Goal: Task Accomplishment & Management: Manage account settings

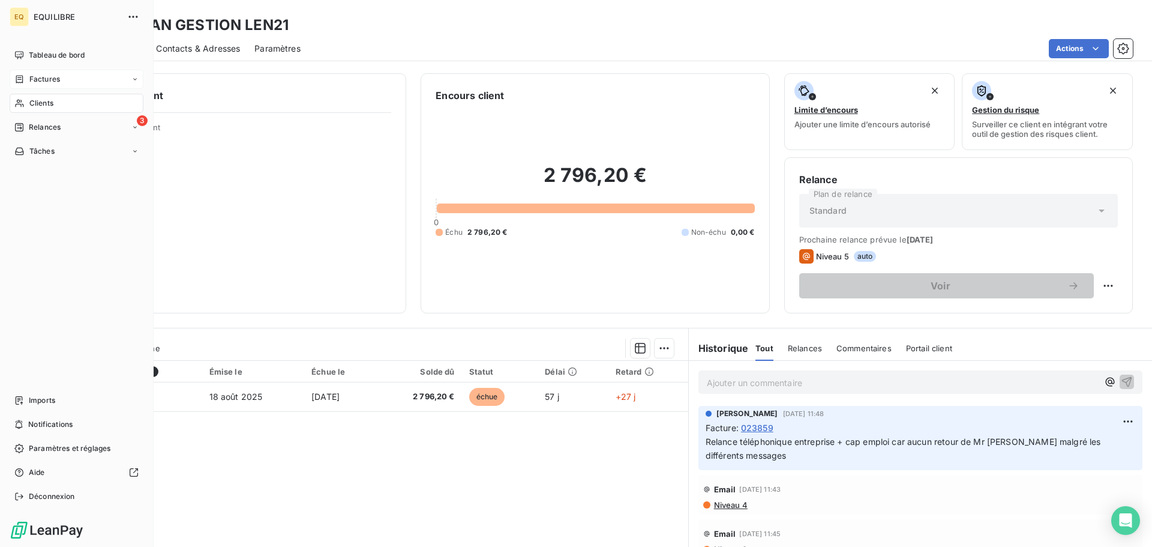
click at [41, 74] on span "Factures" at bounding box center [44, 79] width 31 height 11
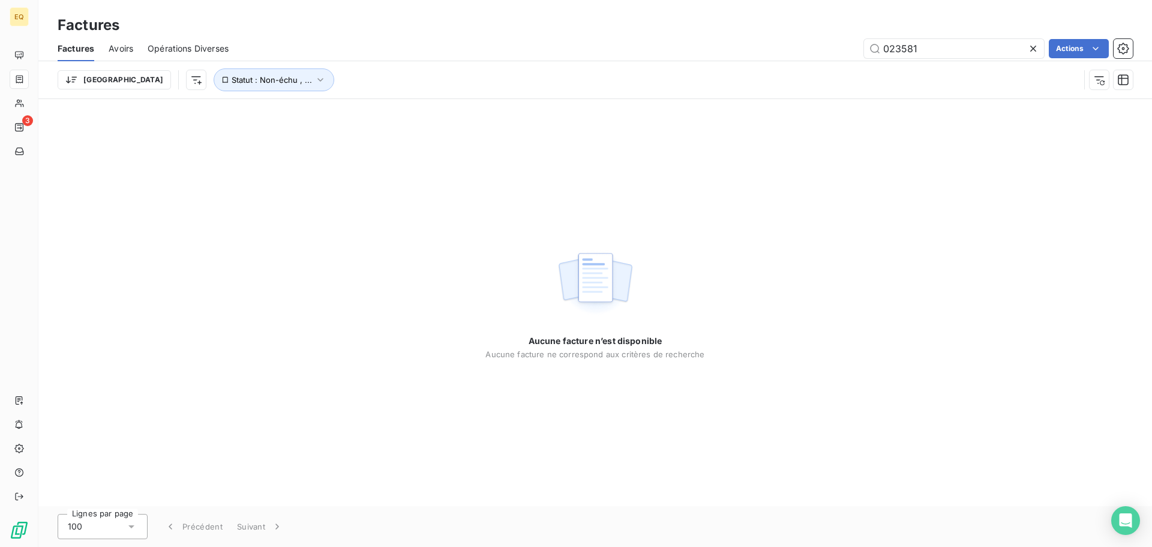
drag, startPoint x: 932, startPoint y: 52, endPoint x: 825, endPoint y: 41, distance: 107.4
click at [826, 41] on div "023581 Actions" at bounding box center [688, 48] width 890 height 19
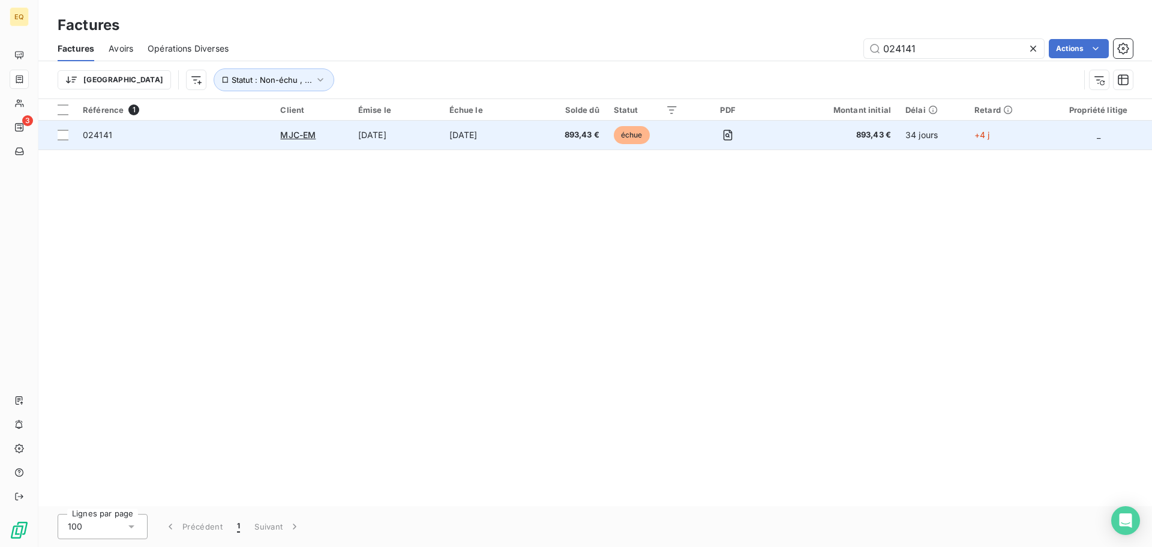
type input "024141"
click at [245, 145] on td "024141" at bounding box center [174, 135] width 197 height 29
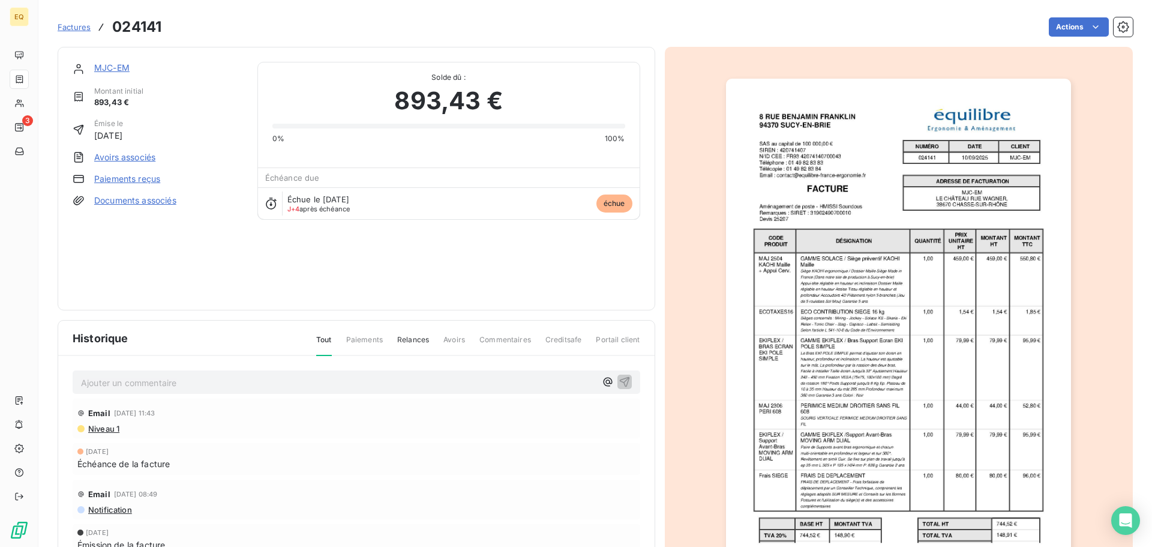
click at [131, 386] on p "Ajouter un commentaire ﻿" at bounding box center [338, 382] width 515 height 15
click at [619, 379] on icon "button" at bounding box center [625, 381] width 12 height 12
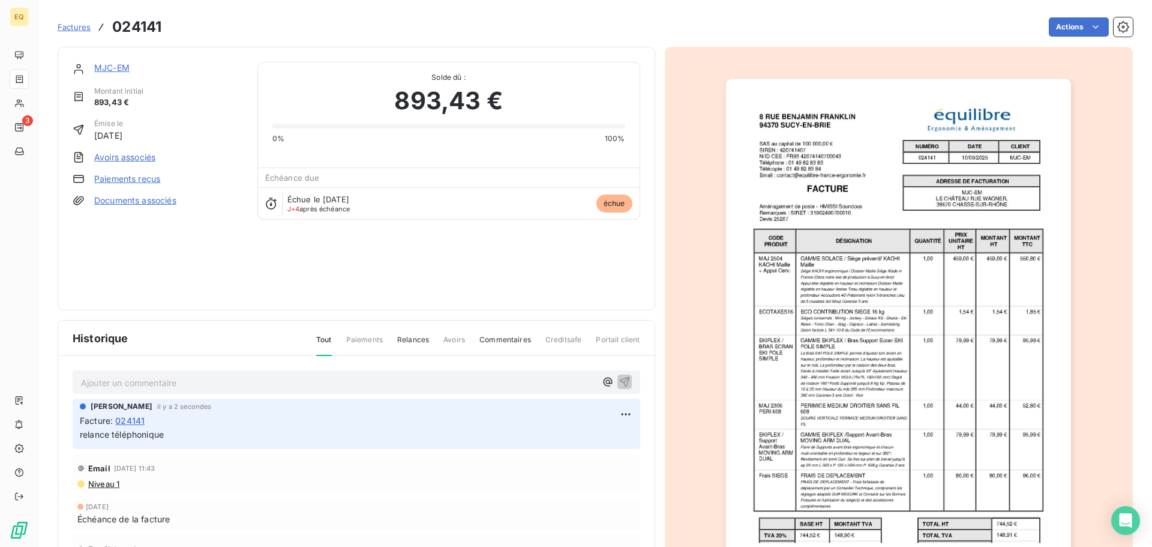
click at [70, 25] on span "Factures" at bounding box center [74, 27] width 33 height 10
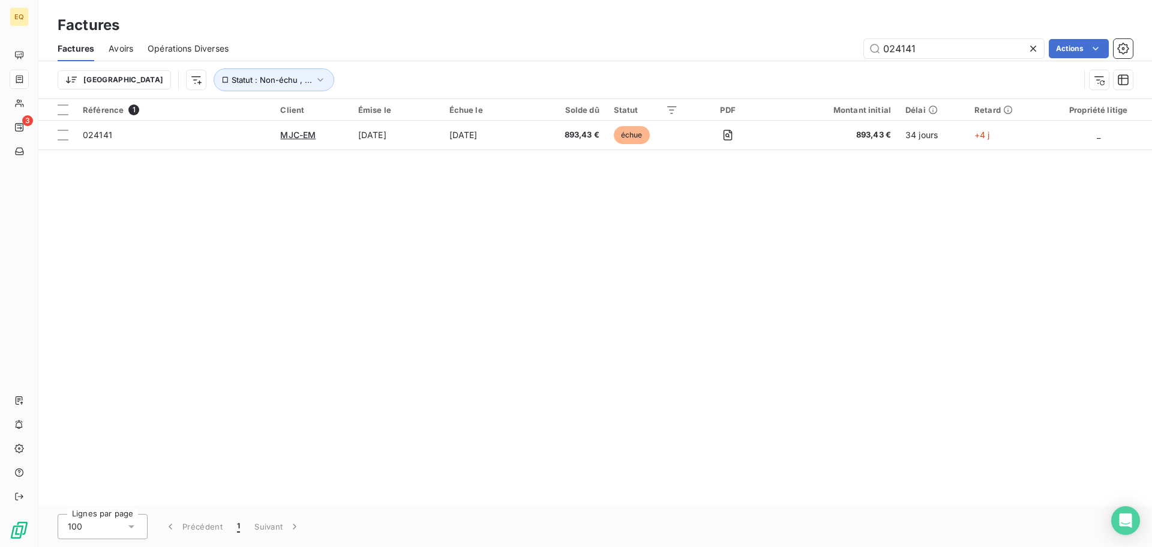
drag, startPoint x: 916, startPoint y: 50, endPoint x: 813, endPoint y: 45, distance: 103.4
click at [813, 45] on div "024141 Actions" at bounding box center [688, 48] width 890 height 19
type input "023122"
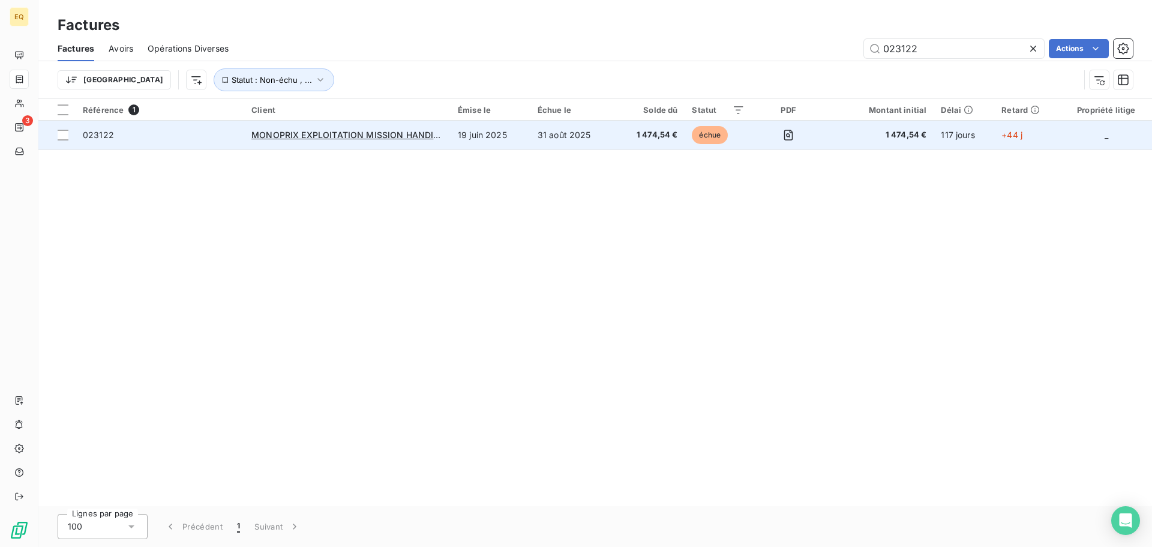
click at [155, 133] on span "023122" at bounding box center [160, 135] width 154 height 12
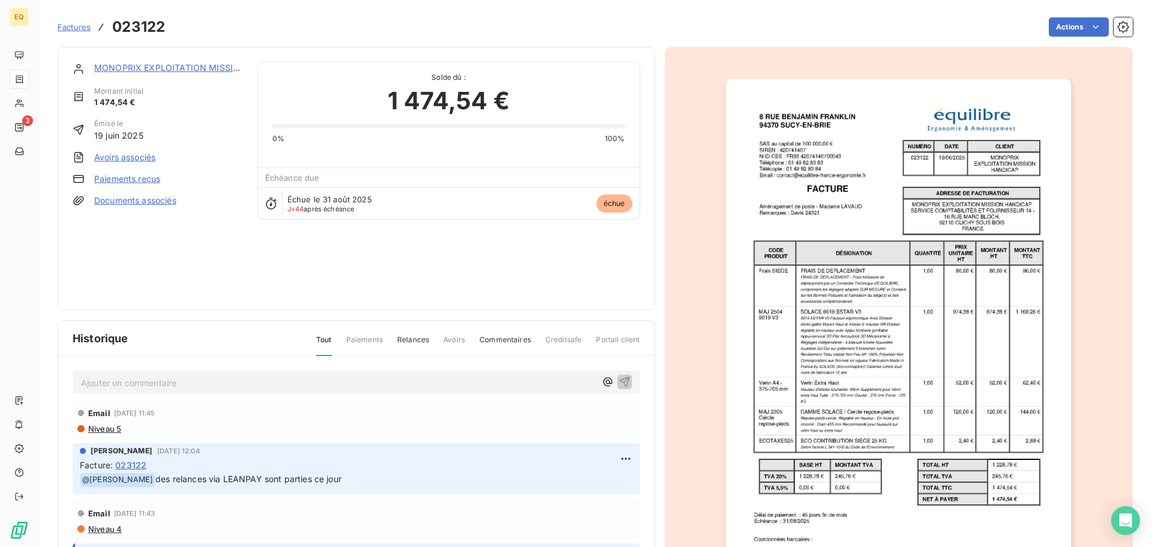
click at [152, 386] on p "Ajouter un commentaire ﻿" at bounding box center [338, 382] width 515 height 15
click at [619, 380] on icon "button" at bounding box center [625, 381] width 12 height 12
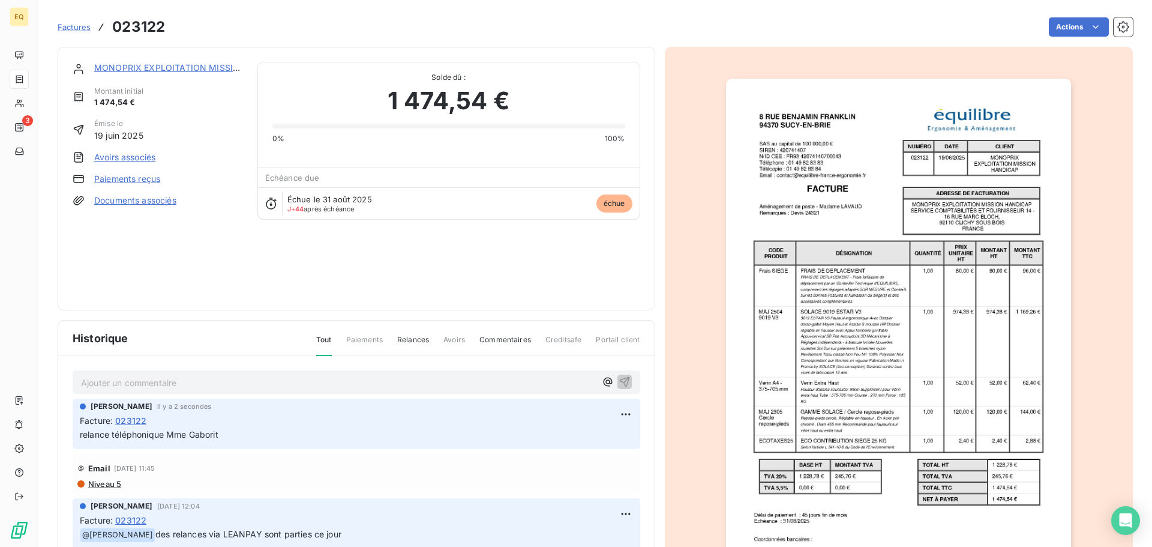
click at [70, 25] on span "Factures" at bounding box center [74, 27] width 33 height 10
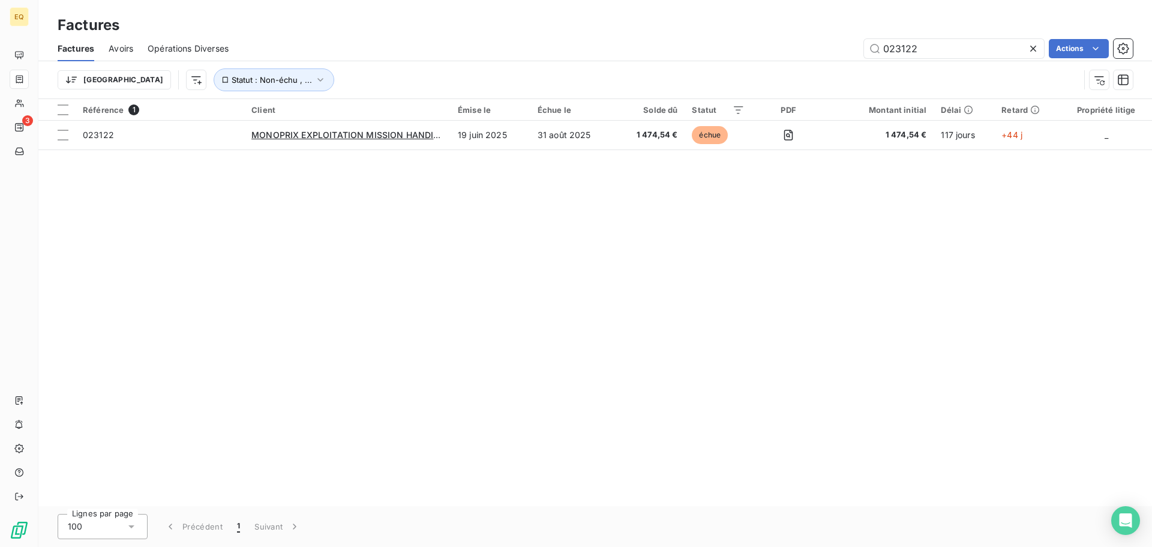
drag, startPoint x: 945, startPoint y: 52, endPoint x: 835, endPoint y: 46, distance: 110.0
click at [835, 46] on div "023122 Actions" at bounding box center [688, 48] width 890 height 19
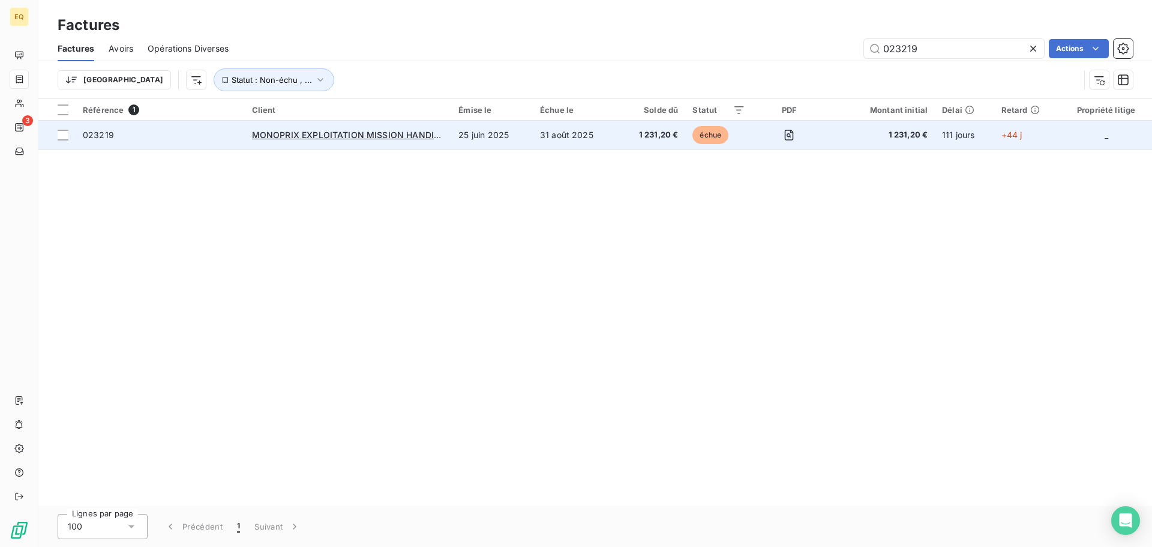
type input "023219"
click at [190, 130] on span "023219" at bounding box center [160, 135] width 155 height 12
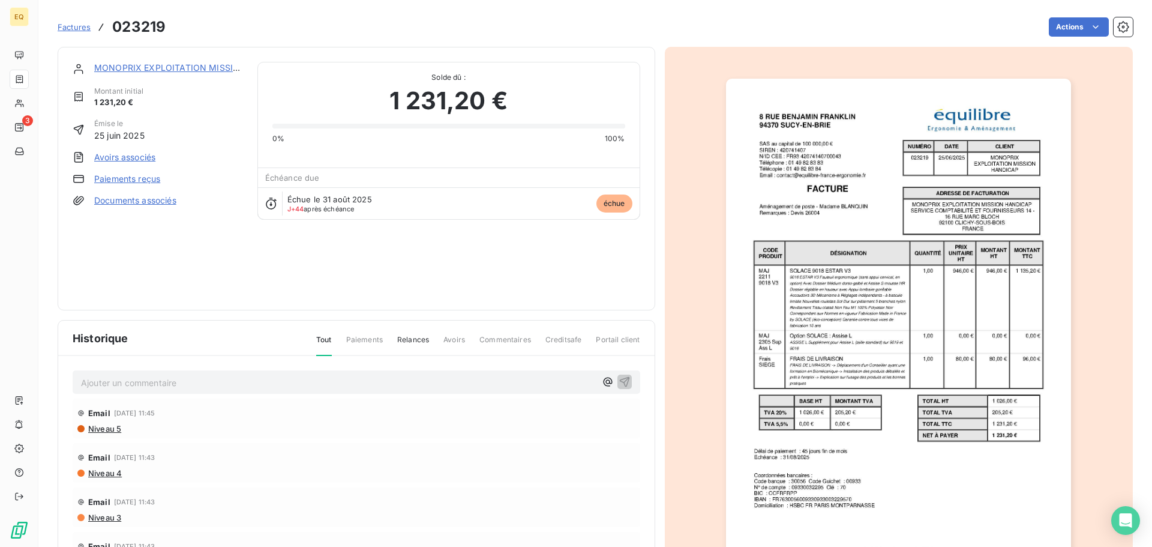
click at [127, 383] on p "Ajouter un commentaire ﻿" at bounding box center [338, 382] width 515 height 15
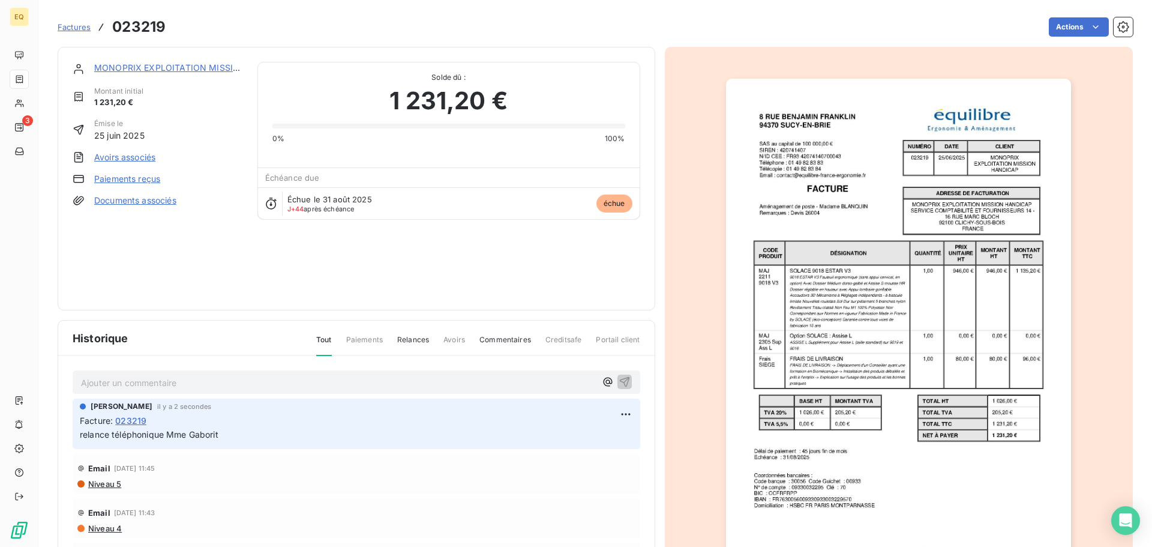
click at [76, 27] on span "Factures" at bounding box center [74, 27] width 33 height 10
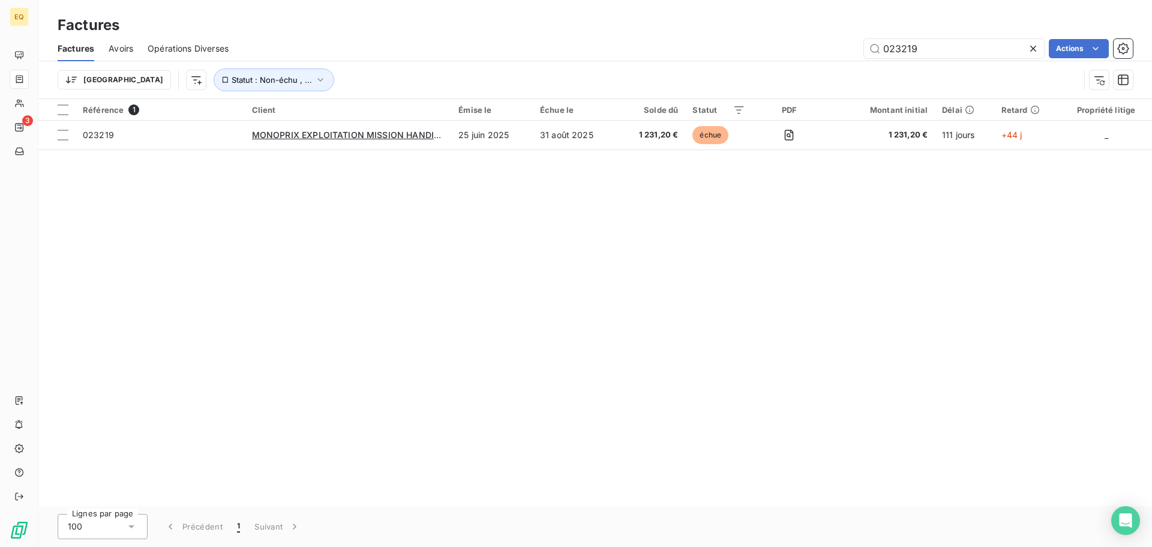
drag, startPoint x: 928, startPoint y: 53, endPoint x: 847, endPoint y: 46, distance: 81.3
click at [850, 45] on div "023219 Actions" at bounding box center [688, 48] width 890 height 19
type input "023138"
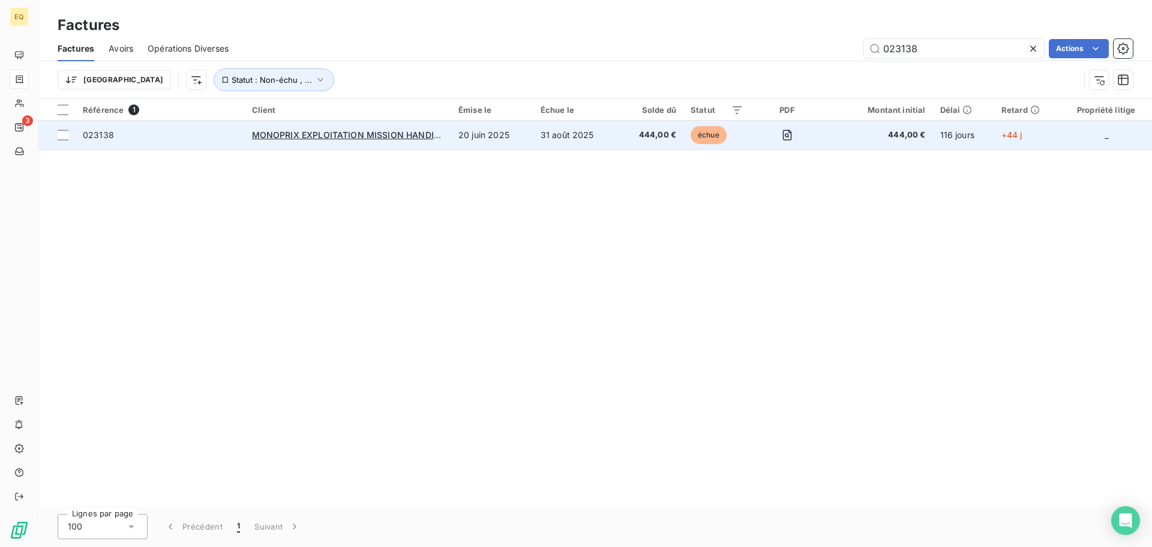
click at [198, 143] on td "023138" at bounding box center [160, 135] width 169 height 29
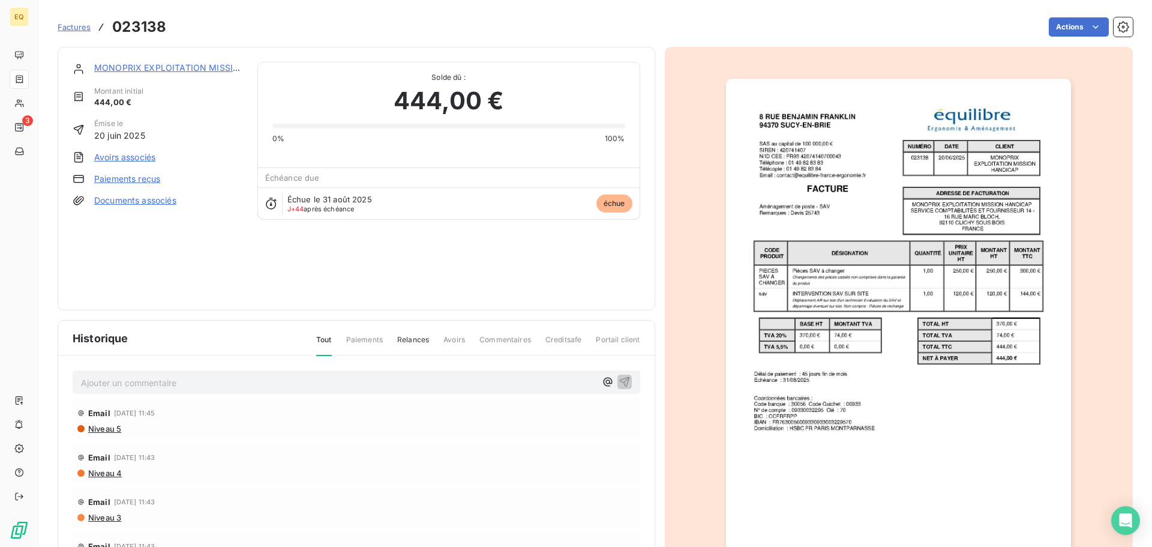
click at [145, 383] on p "Ajouter un commentaire ﻿" at bounding box center [338, 382] width 515 height 15
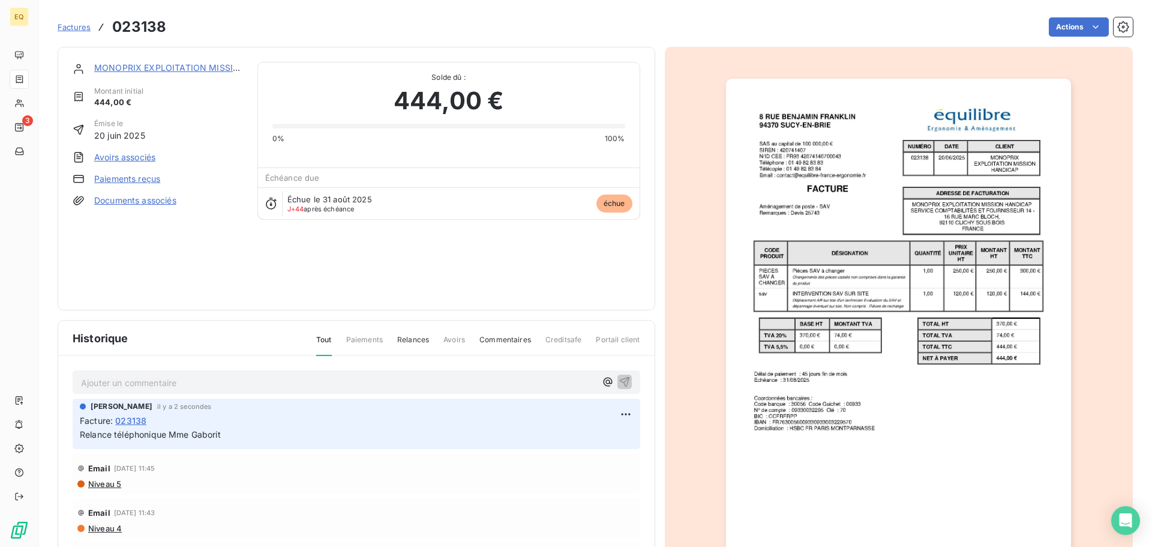
click at [76, 26] on span "Factures" at bounding box center [74, 27] width 33 height 10
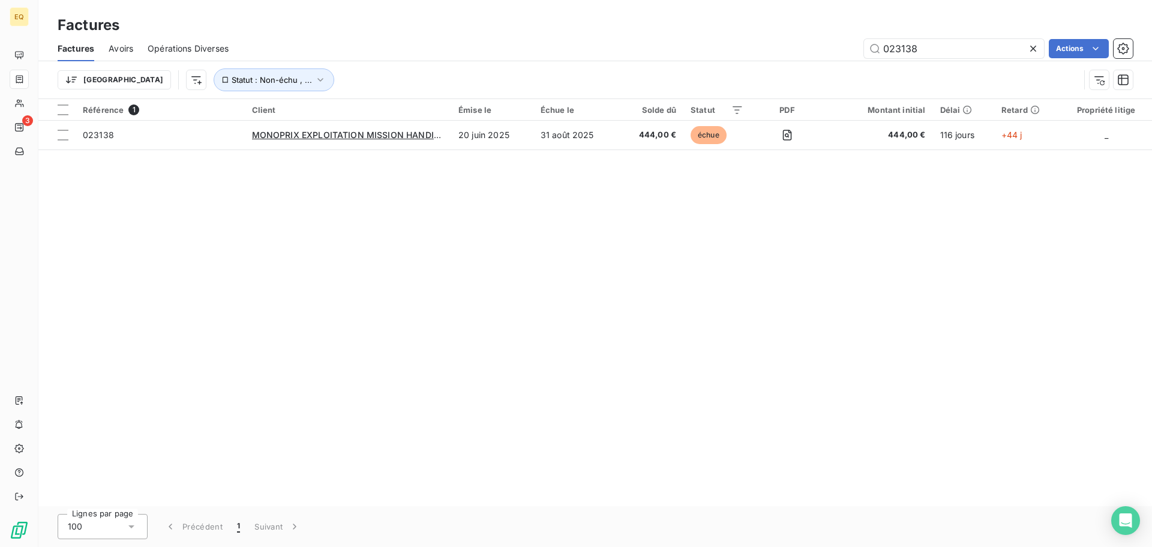
drag, startPoint x: 942, startPoint y: 54, endPoint x: 829, endPoint y: 43, distance: 112.8
click at [829, 43] on div "023138 Actions" at bounding box center [688, 48] width 890 height 19
type input "024106"
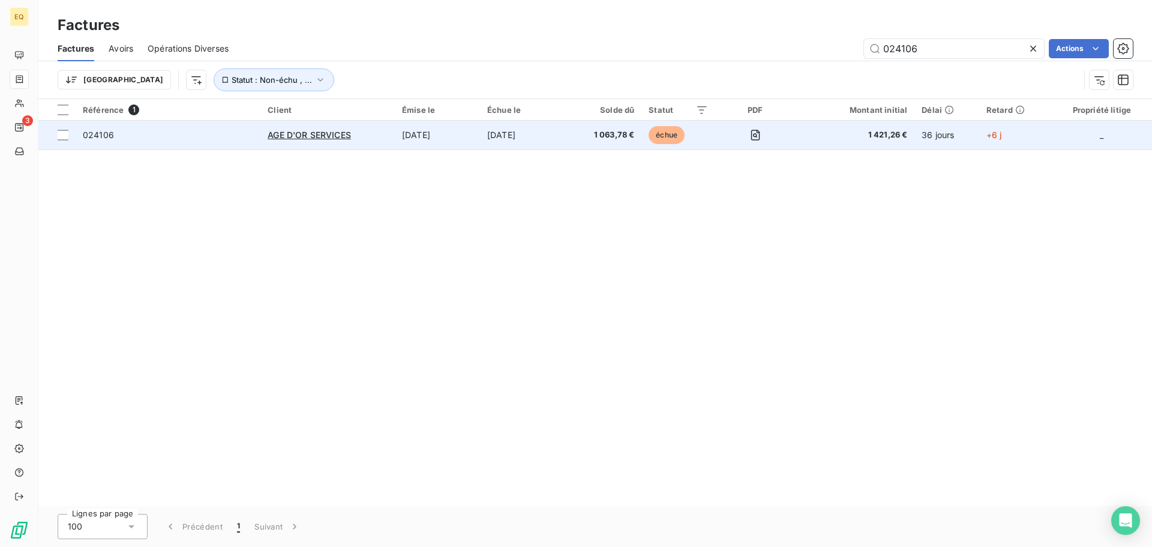
click at [218, 137] on span "024106" at bounding box center [168, 135] width 170 height 12
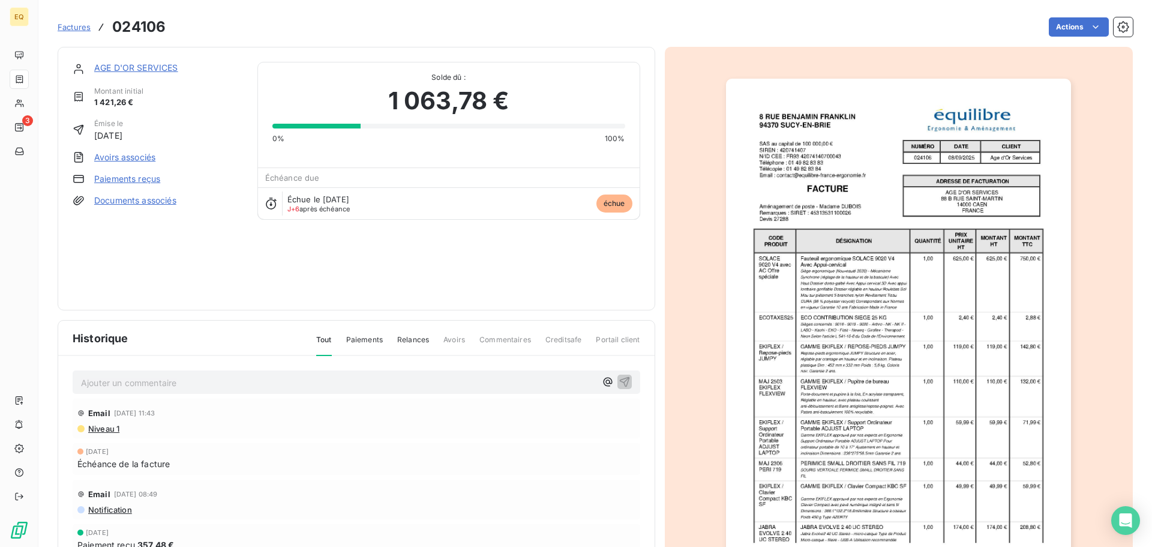
click at [130, 389] on p "Ajouter un commentaire ﻿" at bounding box center [338, 382] width 515 height 15
